Goal: Task Accomplishment & Management: Manage account settings

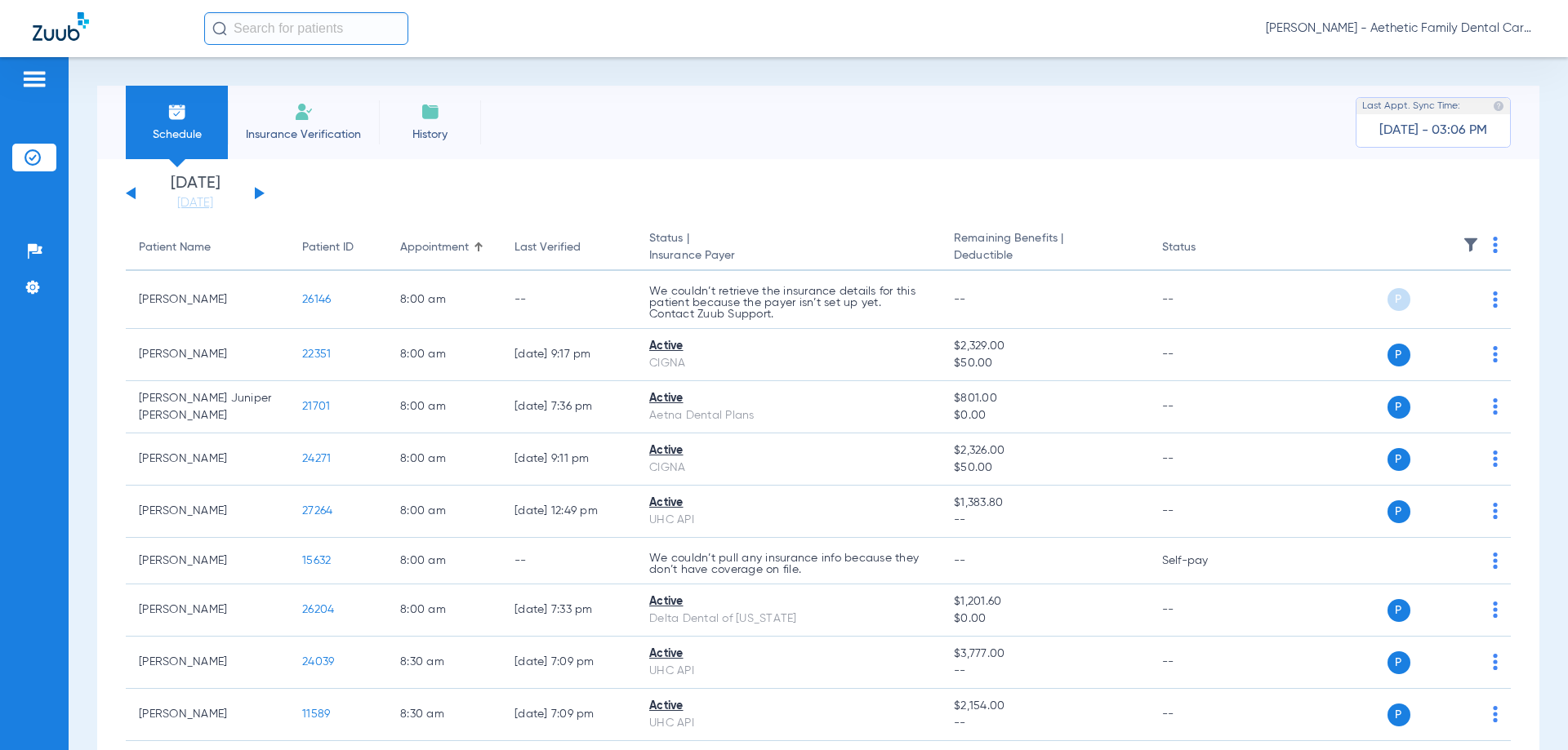
click at [1473, 22] on span "[PERSON_NAME] - Aethetic Family Dental Care ([GEOGRAPHIC_DATA])" at bounding box center [1400, 29] width 270 height 16
click at [1499, 57] on span "Log out" at bounding box center [1488, 58] width 64 height 11
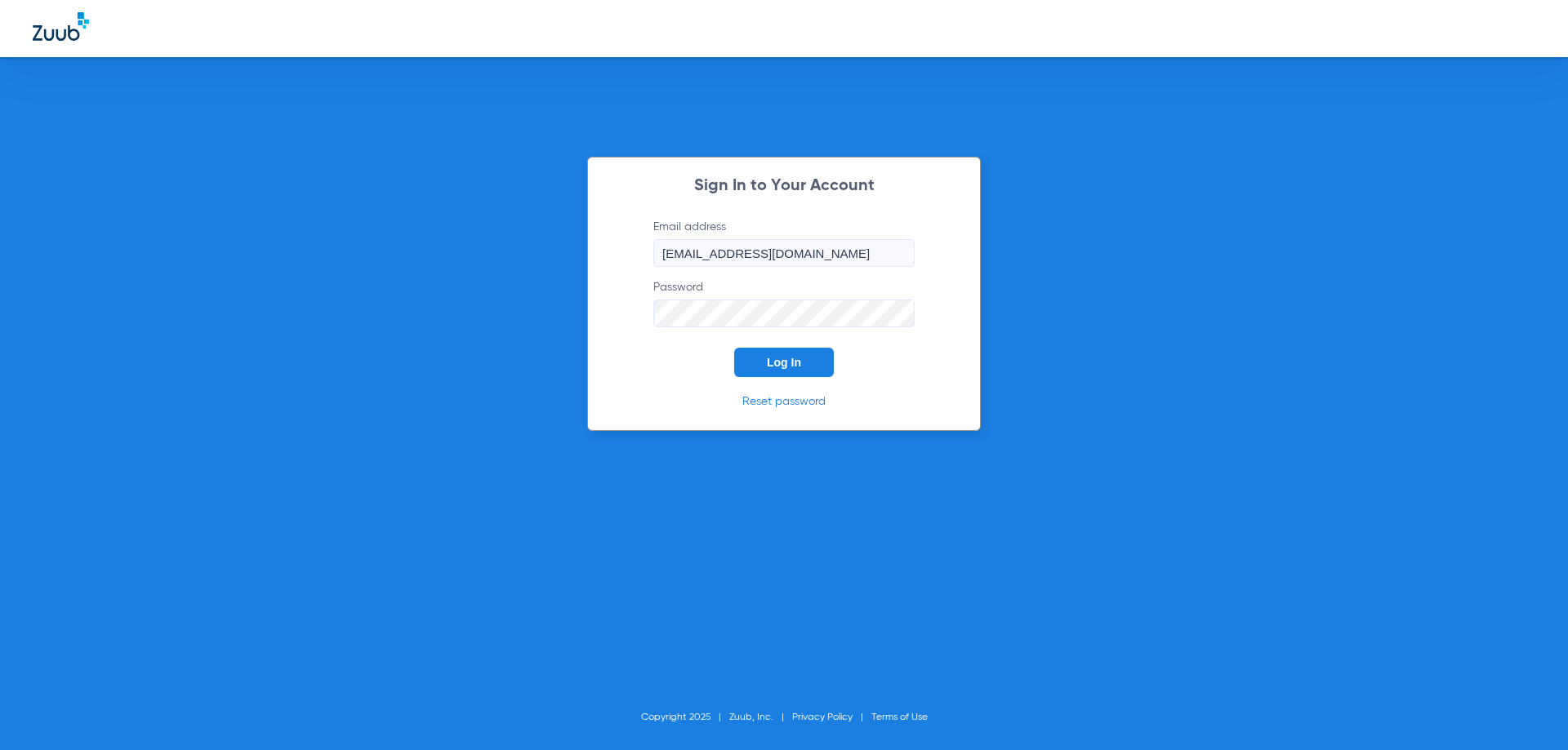
click at [711, 255] on input "[EMAIL_ADDRESS][DOMAIN_NAME]" at bounding box center [784, 253] width 261 height 28
type input "[EMAIL_ADDRESS][DOMAIN_NAME]"
click at [789, 359] on span "Log In" at bounding box center [784, 363] width 34 height 13
type input "[EMAIL_ADDRESS][DOMAIN_NAME]"
click at [785, 364] on span "Log In" at bounding box center [784, 363] width 34 height 13
